Goal: Information Seeking & Learning: Learn about a topic

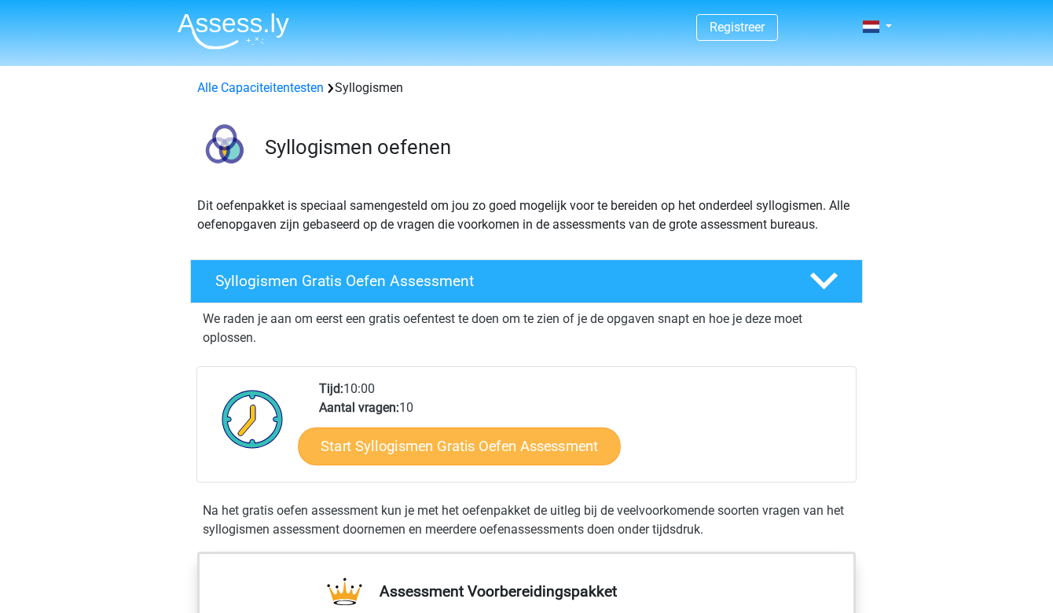
click at [478, 456] on link "Start Syllogismen Gratis Oefen Assessment" at bounding box center [460, 446] width 323 height 38
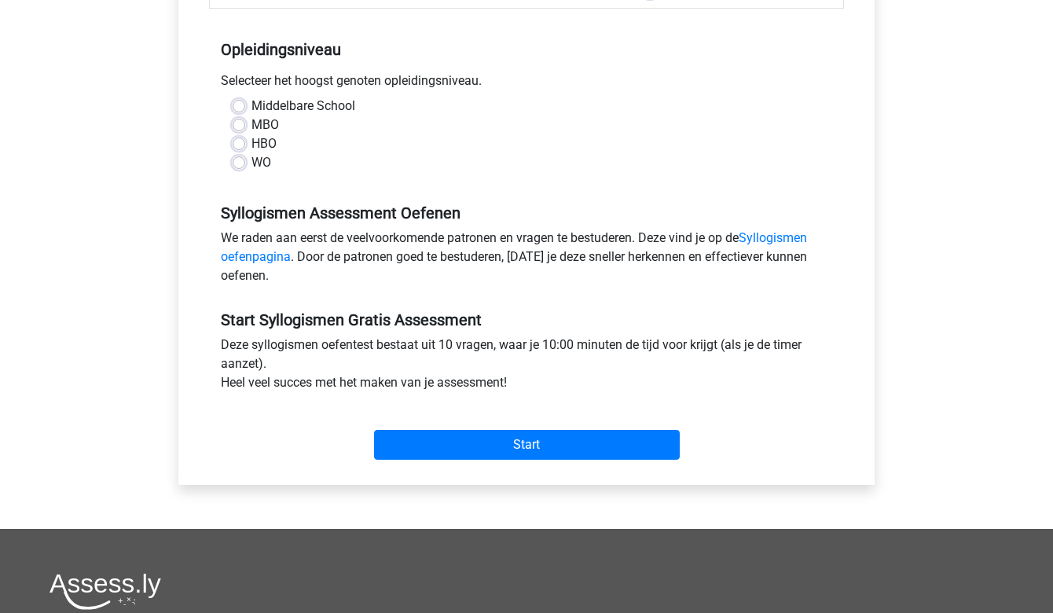
scroll to position [299, 0]
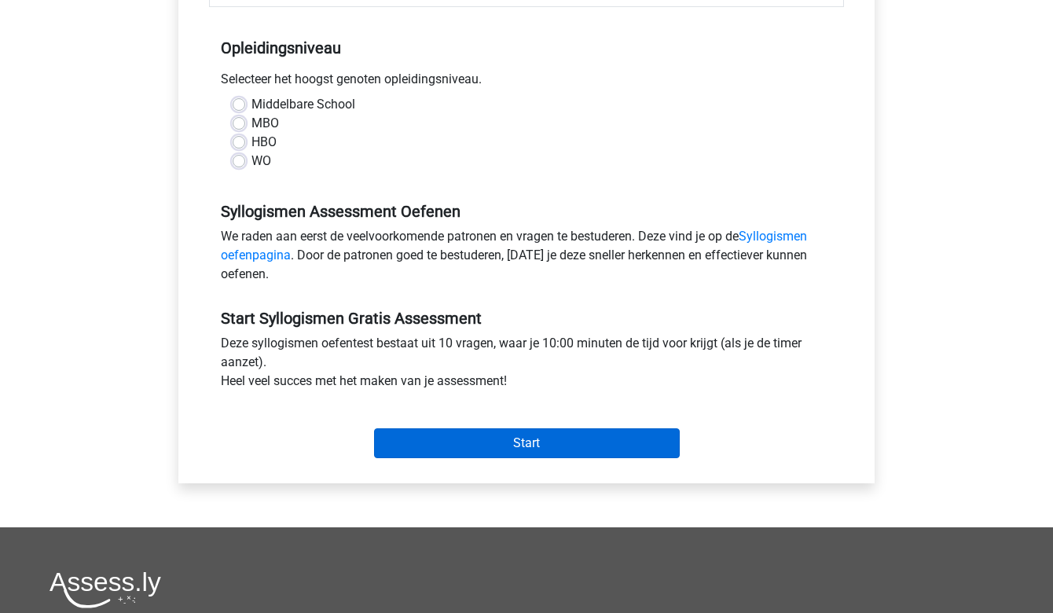
click at [499, 446] on input "Start" at bounding box center [527, 443] width 306 height 30
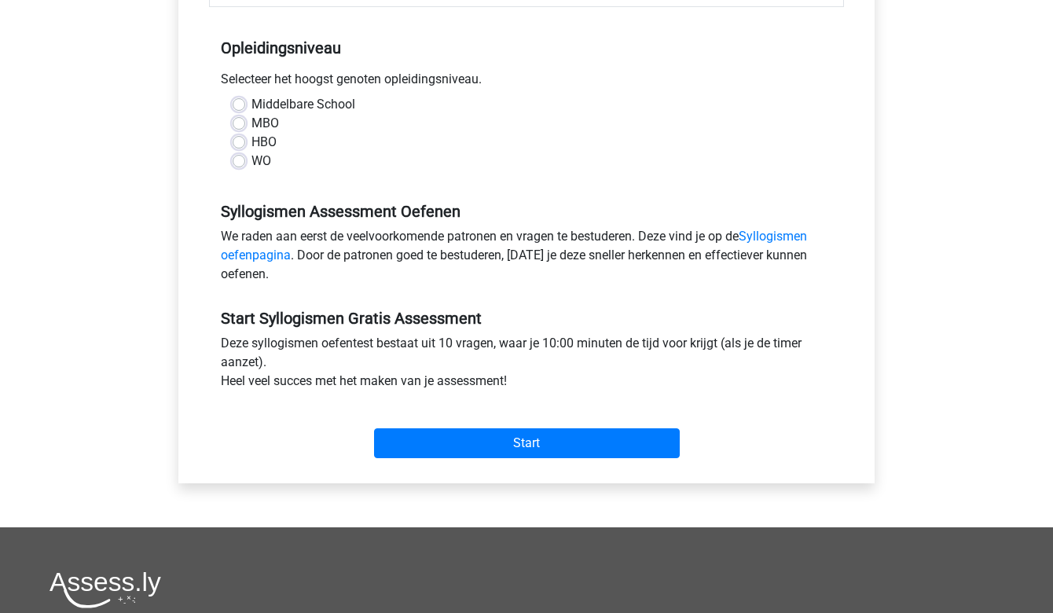
click at [274, 106] on label "Middelbare School" at bounding box center [304, 104] width 104 height 19
click at [245, 106] on input "Middelbare School" at bounding box center [239, 103] width 13 height 16
radio input "true"
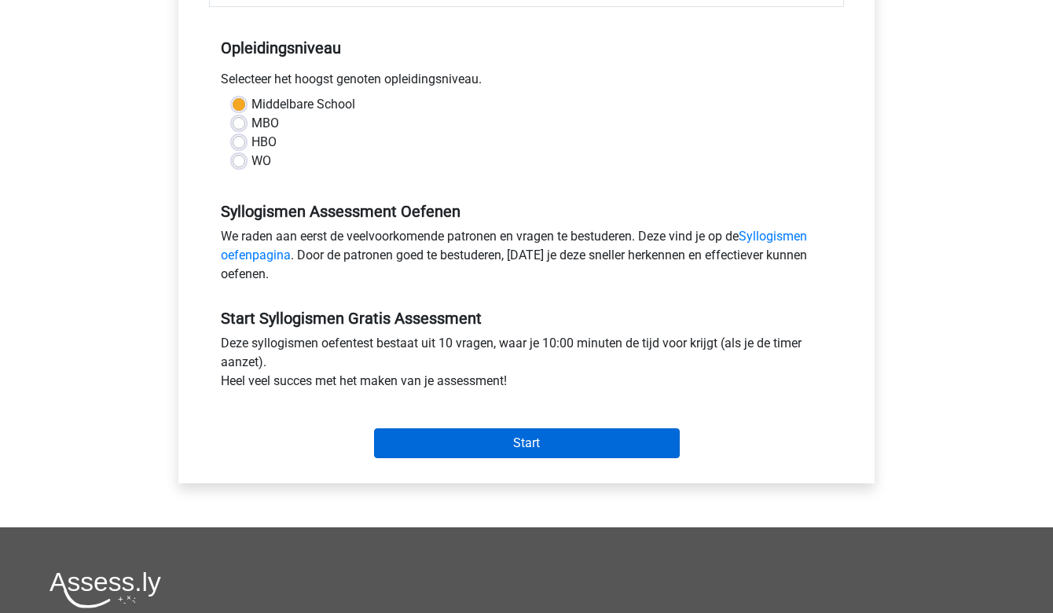
click at [432, 443] on input "Start" at bounding box center [527, 443] width 306 height 30
